Goal: Transaction & Acquisition: Purchase product/service

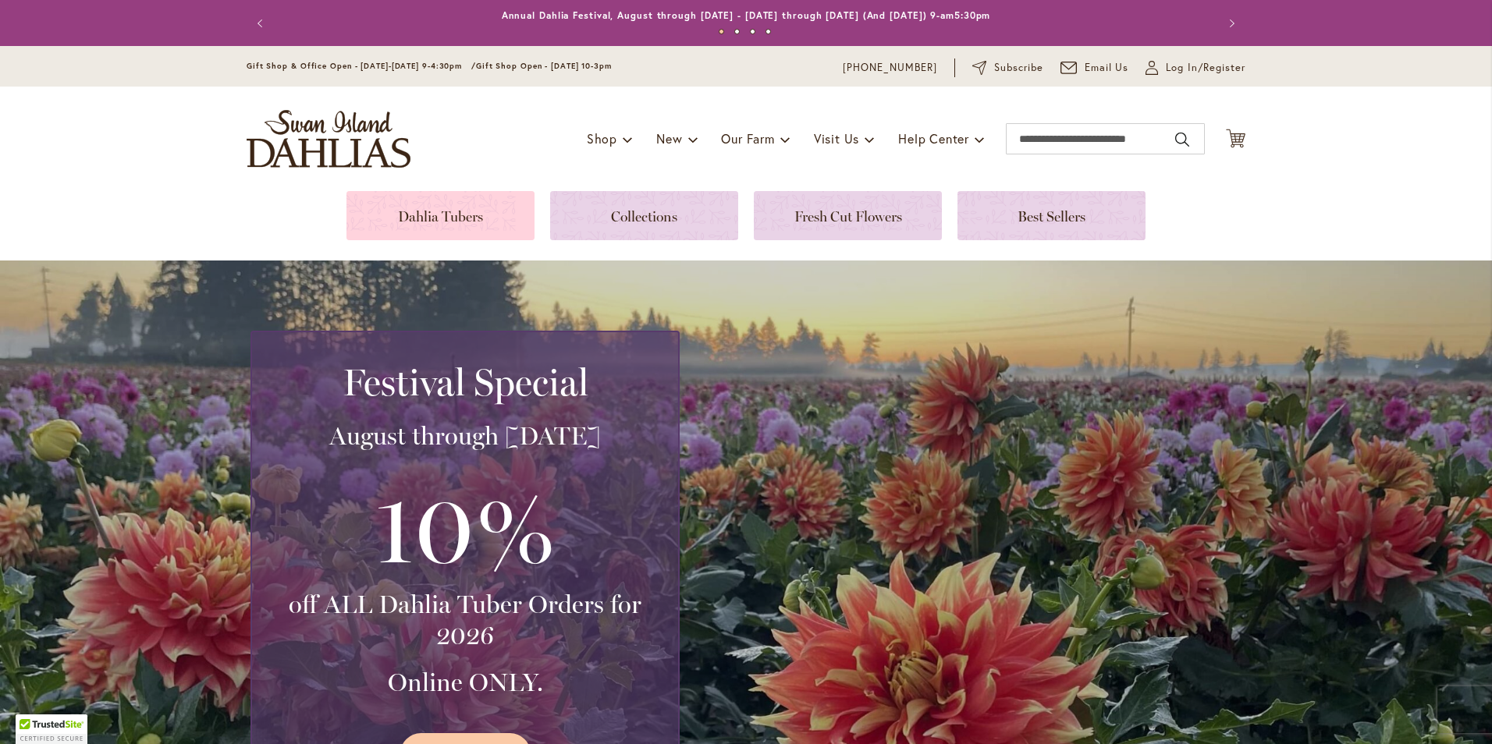
click at [468, 221] on link at bounding box center [440, 215] width 188 height 49
click at [421, 222] on link at bounding box center [440, 215] width 188 height 49
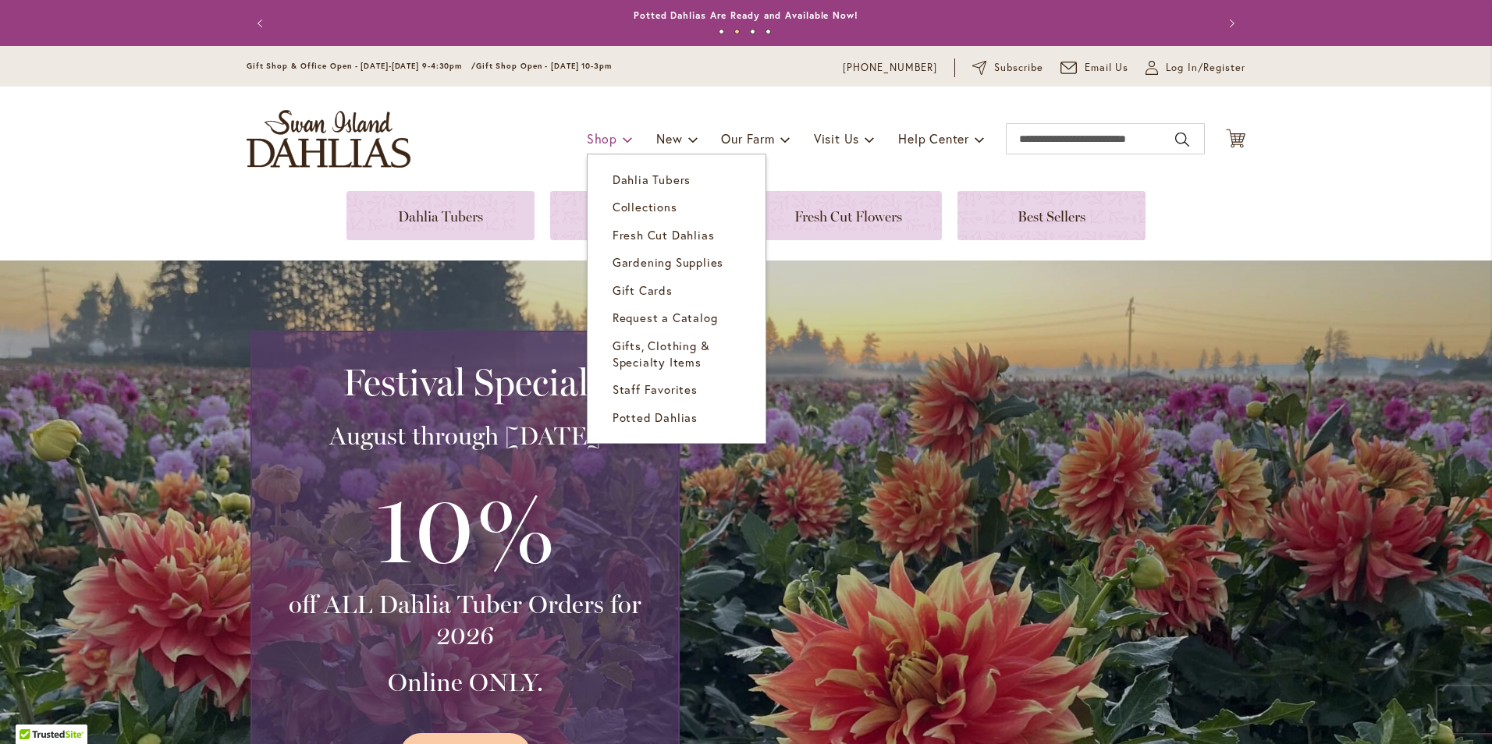
click at [588, 137] on span "Shop" at bounding box center [602, 138] width 30 height 16
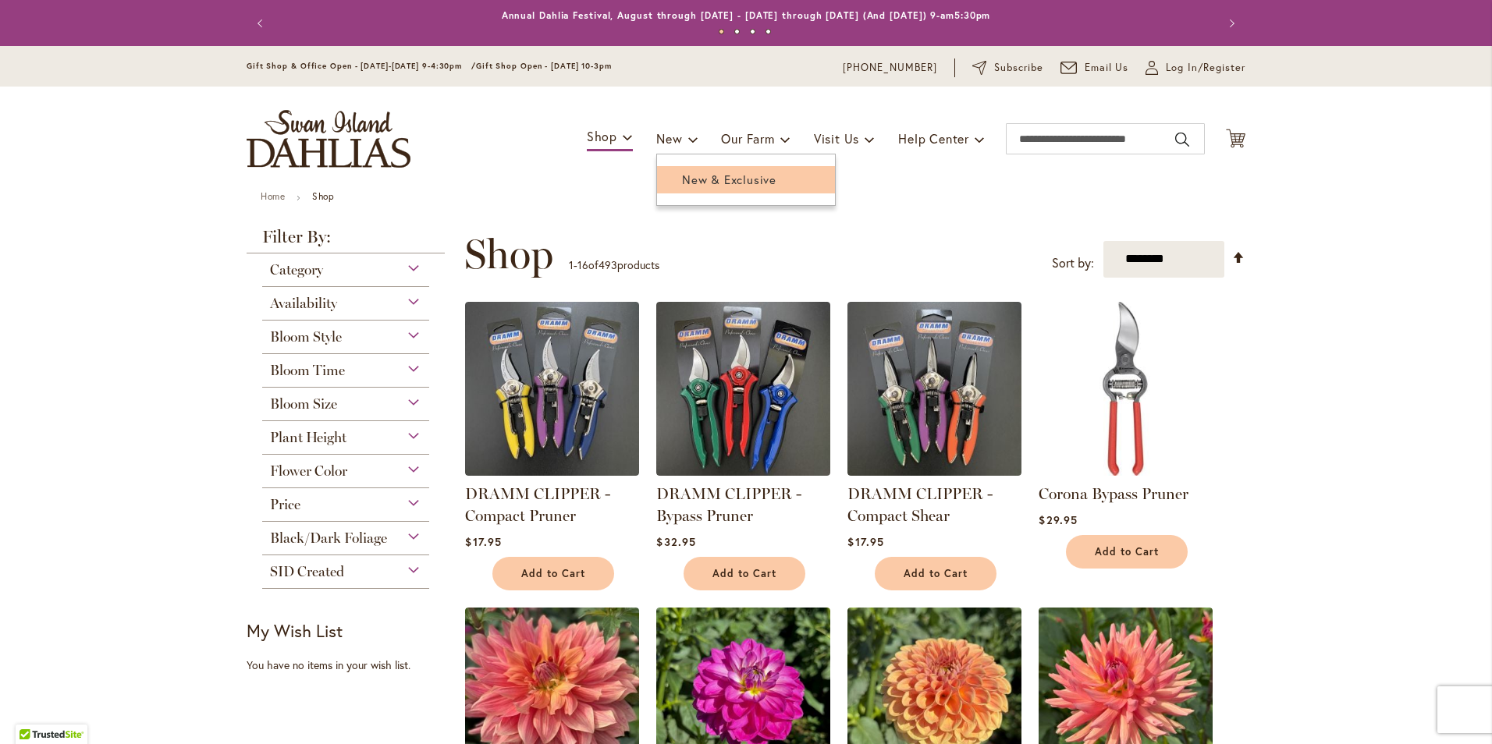
click at [687, 190] on link "New & Exclusive" at bounding box center [746, 179] width 178 height 27
